Goal: Transaction & Acquisition: Purchase product/service

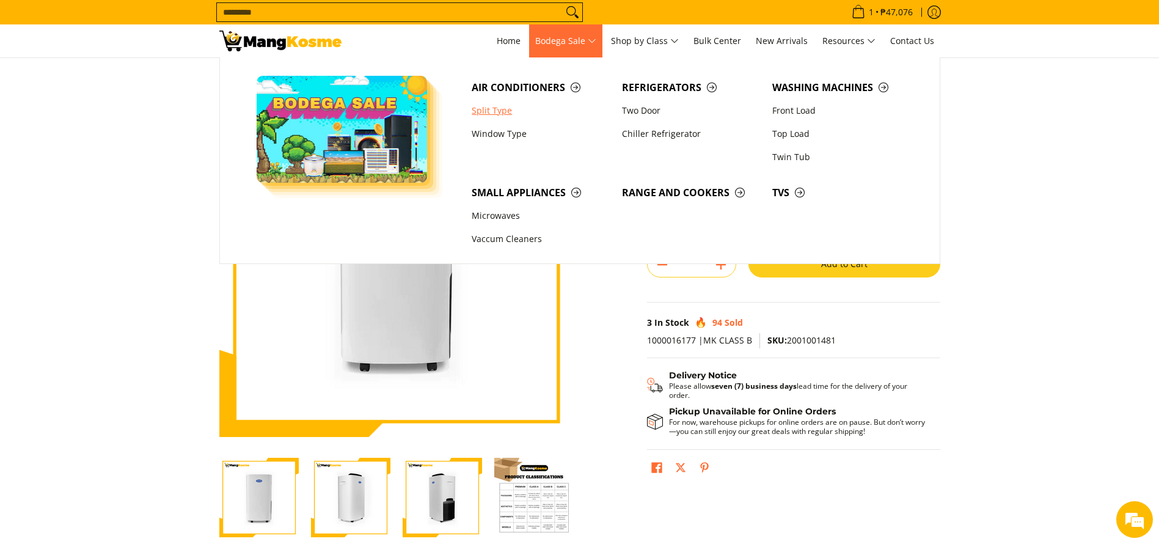
click at [496, 113] on link "Split Type" at bounding box center [541, 110] width 150 height 23
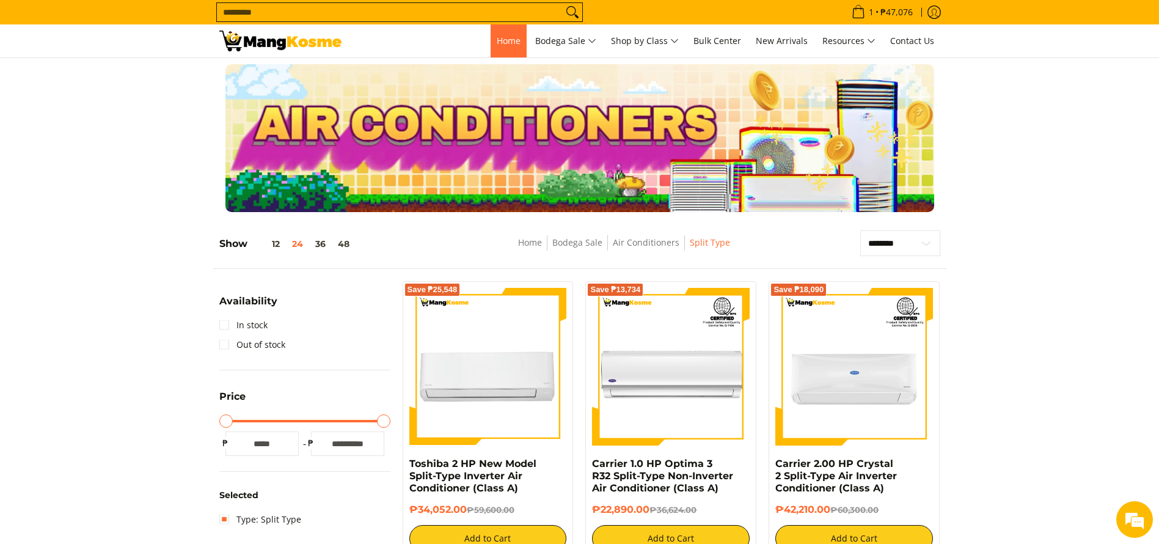
click at [491, 44] on link "Home" at bounding box center [509, 40] width 36 height 33
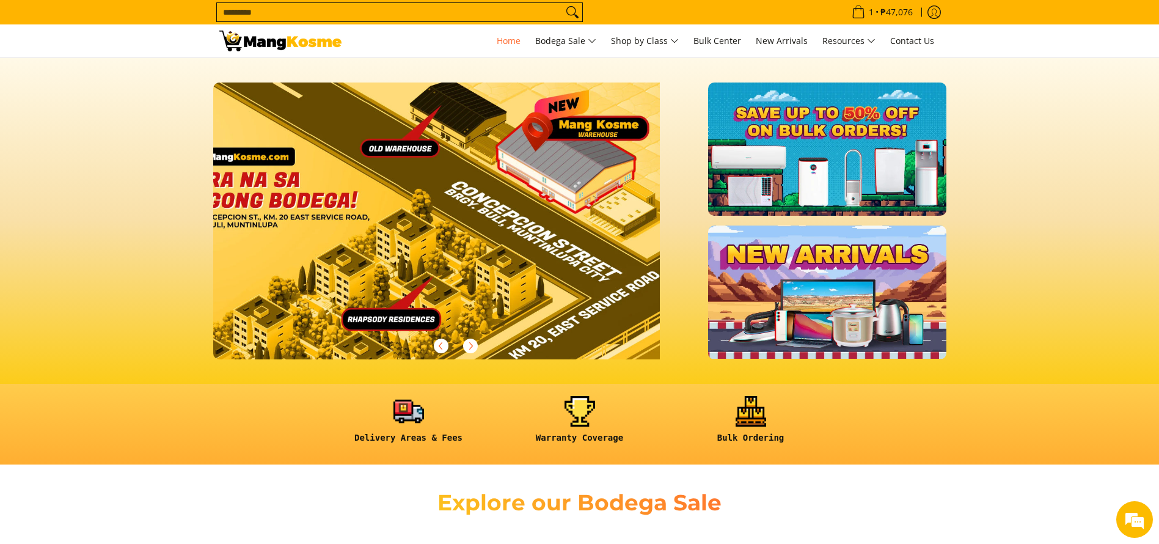
click at [396, 12] on input "Search..." at bounding box center [390, 12] width 346 height 18
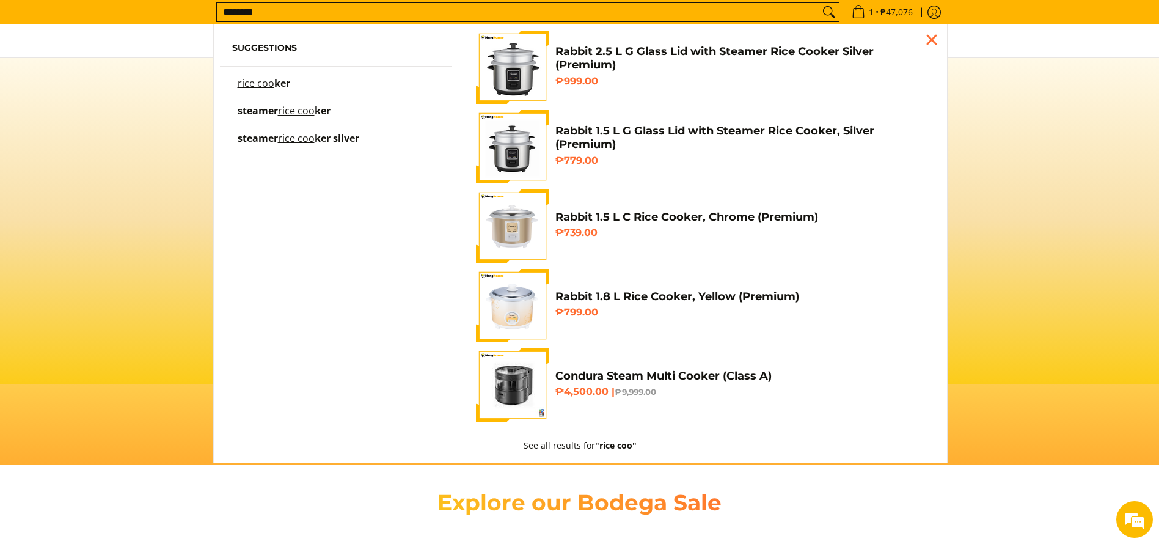
type input "********"
click at [114, 140] on section at bounding box center [579, 221] width 1159 height 326
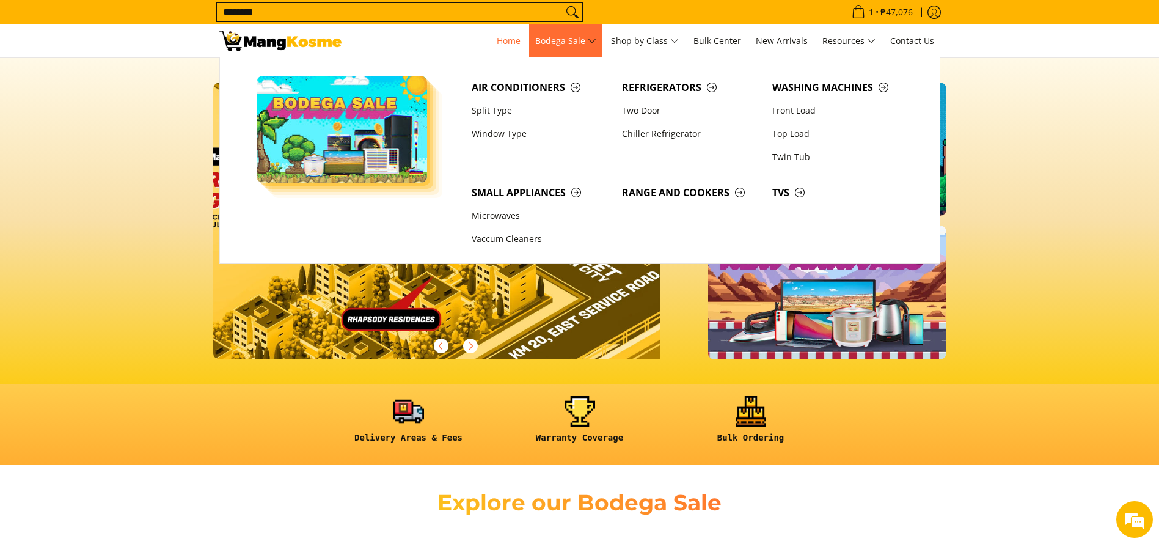
scroll to position [183, 0]
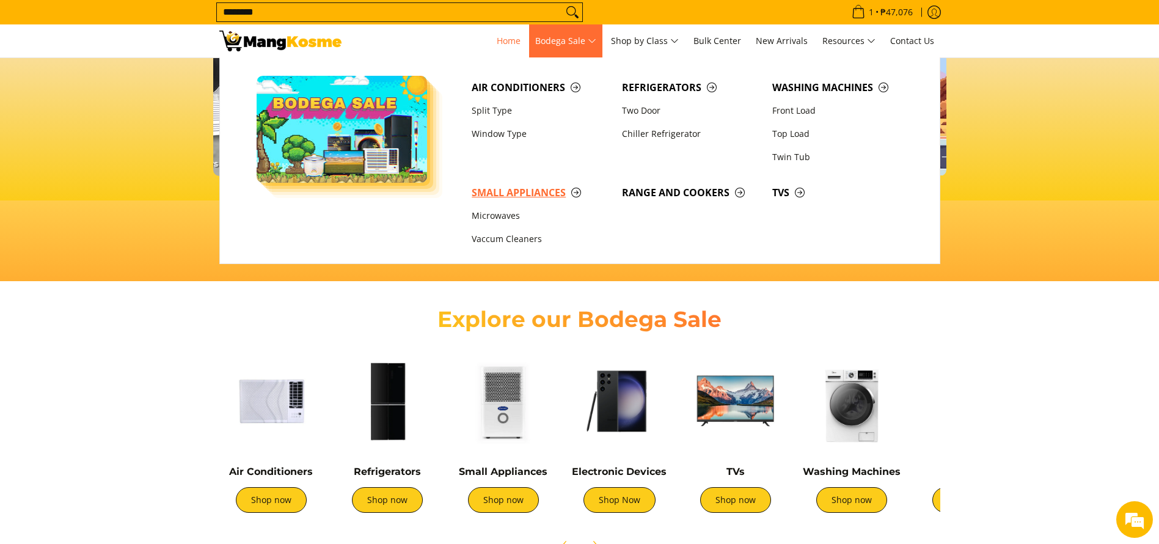
click at [522, 195] on span "Small Appliances" at bounding box center [541, 192] width 138 height 15
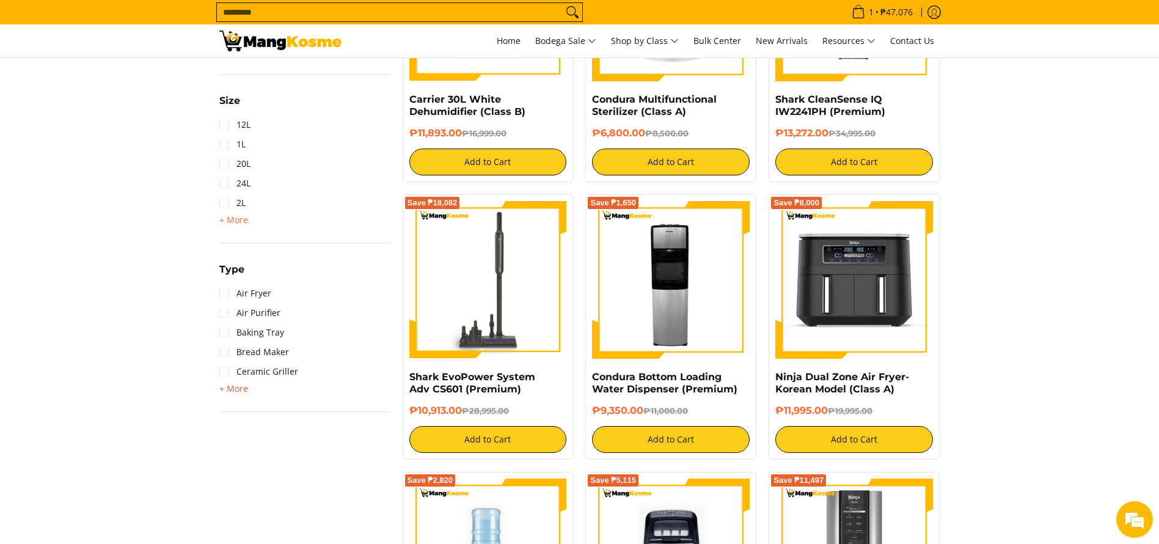
click at [234, 385] on span "+ More" at bounding box center [233, 389] width 29 height 10
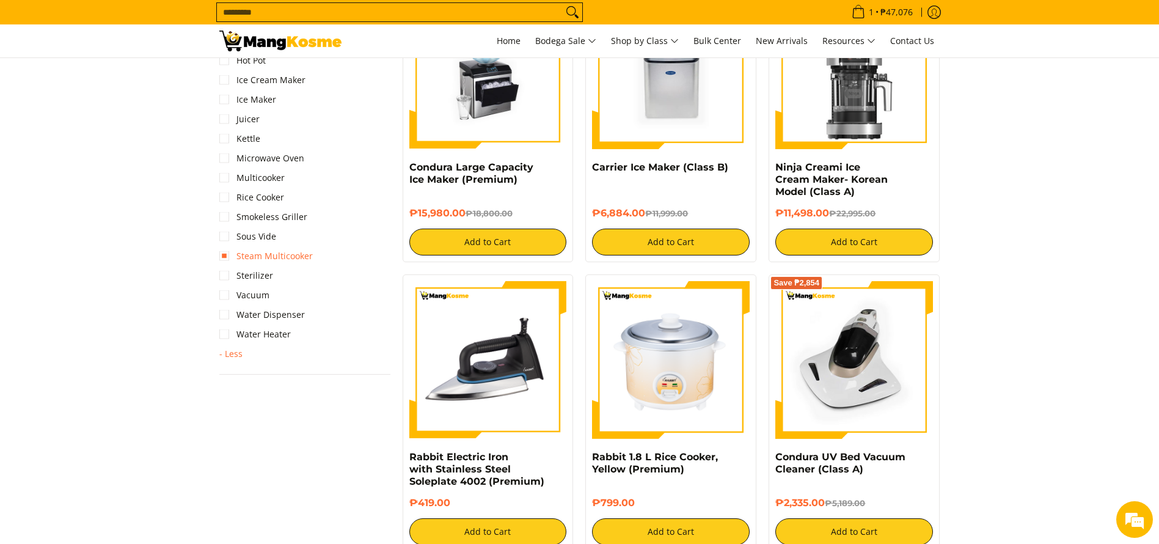
scroll to position [1100, 0]
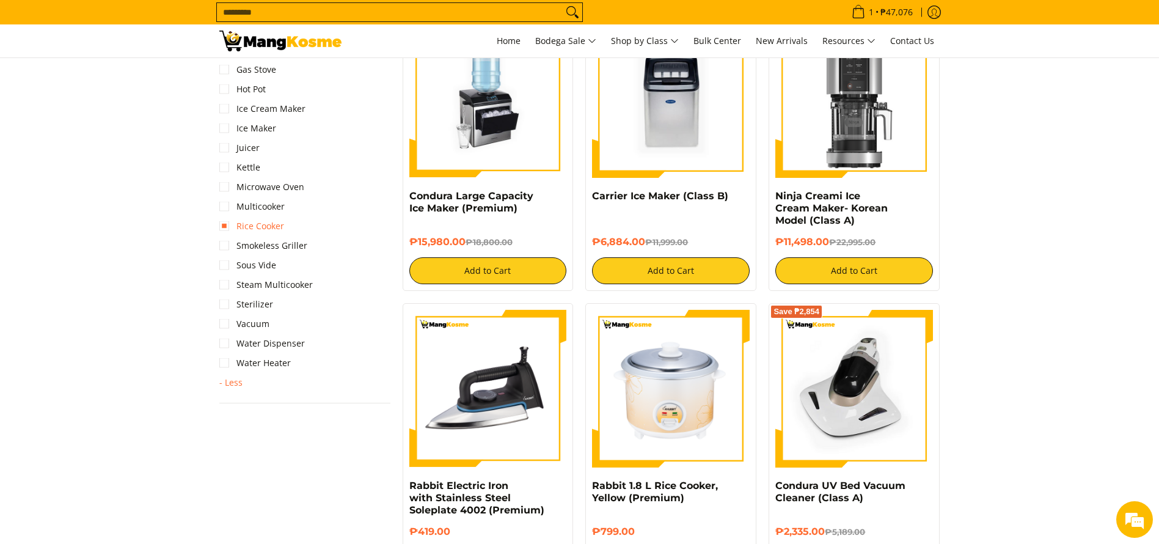
click at [279, 221] on link "Rice Cooker" at bounding box center [251, 226] width 65 height 20
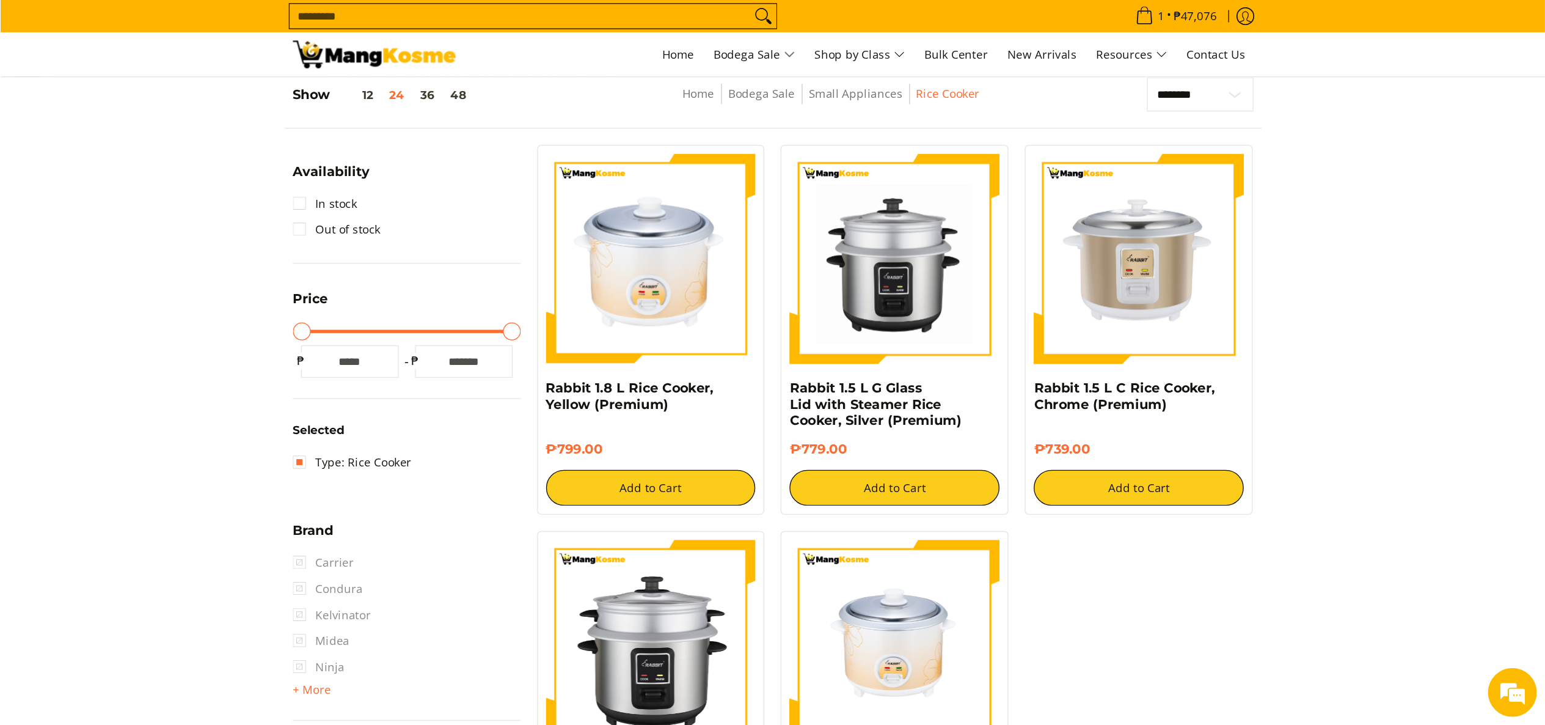
scroll to position [172, 0]
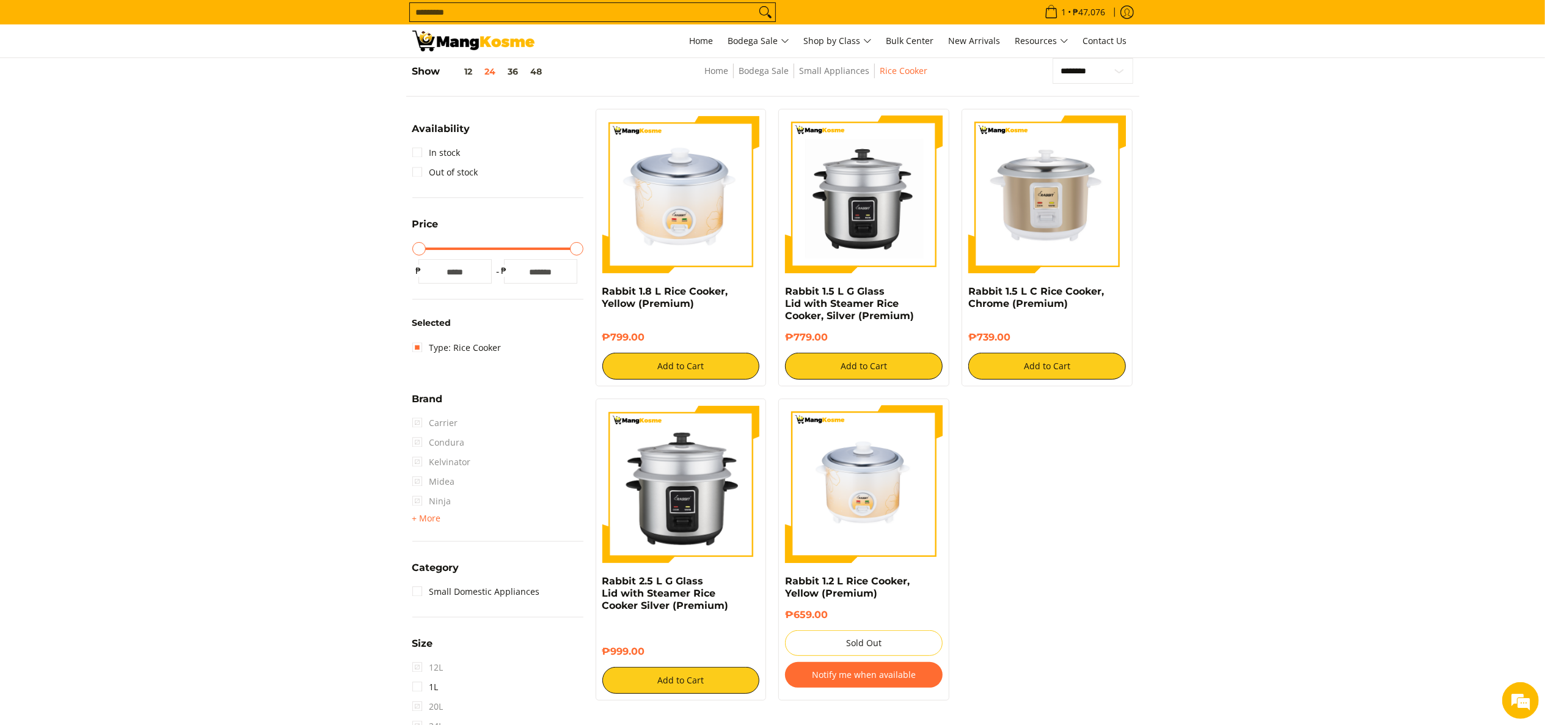
click at [1063, 543] on div "Rabbit 1.8 L Rice Cooker, Yellow (Premium) ₱799.00 Add to Cart Rabbit 1.5 L G G…" at bounding box center [865, 411] width 550 height 604
